Goal: Transaction & Acquisition: Obtain resource

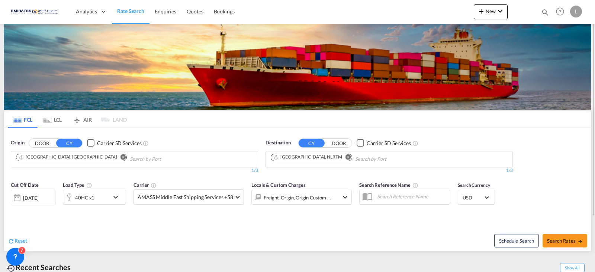
click at [346, 156] on md-icon "Remove" at bounding box center [349, 157] width 6 height 6
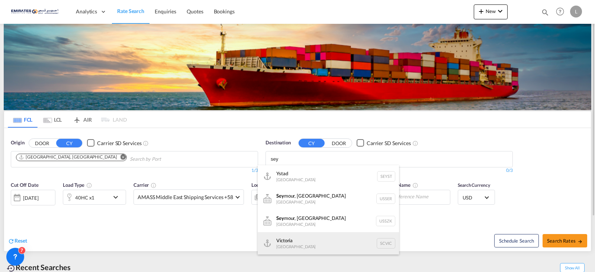
type input "sey"
click at [338, 249] on div "Victoria [GEOGRAPHIC_DATA] SCVIC" at bounding box center [328, 243] width 141 height 22
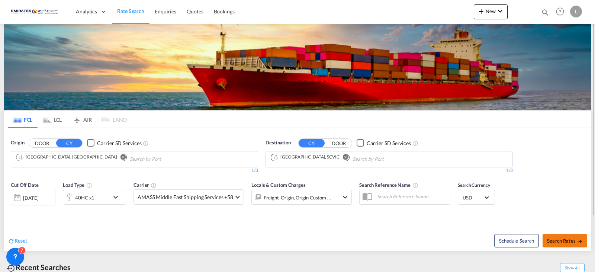
click at [571, 241] on span "Search Rates" at bounding box center [565, 241] width 36 height 6
type input "AEJEA to SCVIC / [DATE]"
click at [234, 197] on md-select-value "AMASS Middle East Shipping Services +58" at bounding box center [189, 197] width 110 height 15
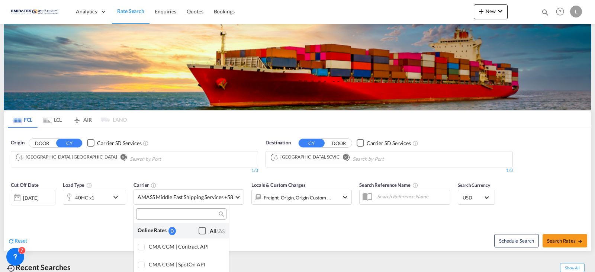
click at [199, 234] on div "Checkbox No Ink" at bounding box center [202, 230] width 7 height 7
click at [256, 230] on md-backdrop at bounding box center [297, 136] width 595 height 272
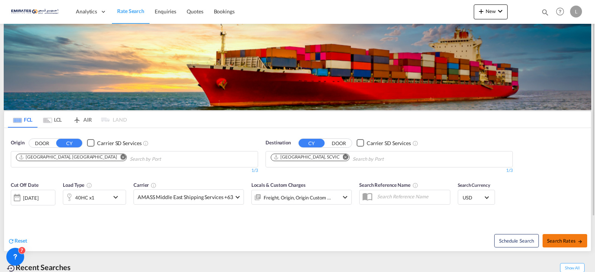
click at [574, 239] on span "Search Rates" at bounding box center [565, 241] width 36 height 6
type input "AEJEA to SCVIC / [DATE]"
click at [321, 157] on md-icon "Remove" at bounding box center [322, 157] width 6 height 6
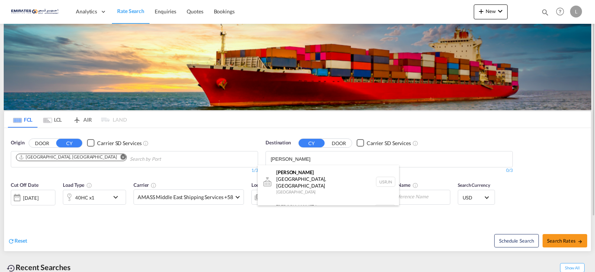
type input "rotter"
click at [285, 199] on div "Rotter dam Netherlands NLRTM" at bounding box center [328, 210] width 141 height 22
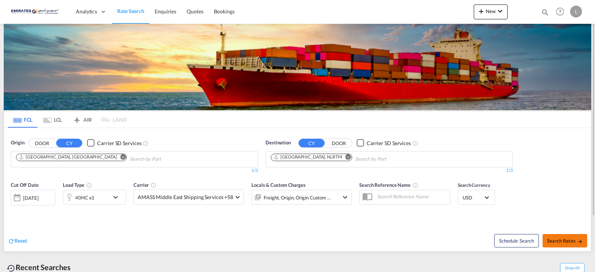
click at [562, 241] on span "Search Rates" at bounding box center [565, 241] width 36 height 6
type input "AEJEA to NLRTM / 6 Oct 2025"
click at [233, 195] on md-select-value "AMASS Middle East Shipping Services +58" at bounding box center [189, 197] width 110 height 15
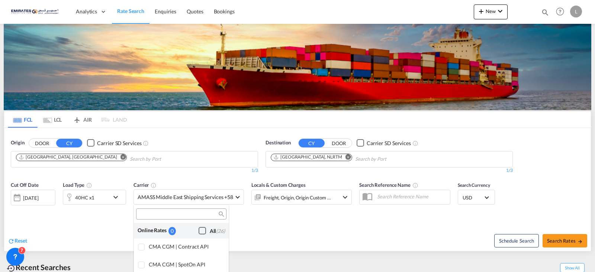
drag, startPoint x: 196, startPoint y: 226, endPoint x: 201, endPoint y: 230, distance: 6.5
click at [199, 227] on div "Checkbox No Ink" at bounding box center [202, 230] width 7 height 7
click at [295, 237] on md-backdrop at bounding box center [297, 136] width 595 height 272
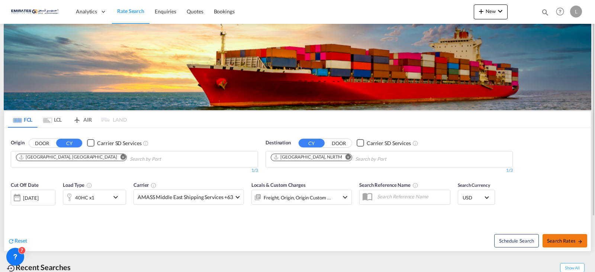
click at [565, 241] on span "Search Rates" at bounding box center [565, 241] width 36 height 6
type input "AEJEA to NLRTM / 6 Oct 2025"
